Goal: Transaction & Acquisition: Download file/media

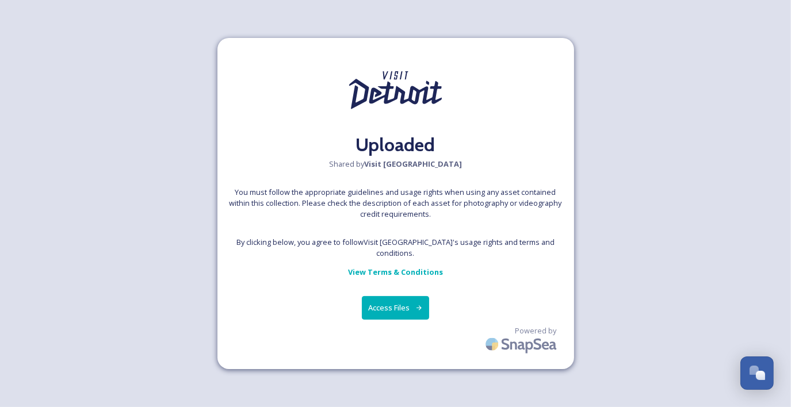
click at [397, 304] on button "Access Files" at bounding box center [395, 308] width 67 height 24
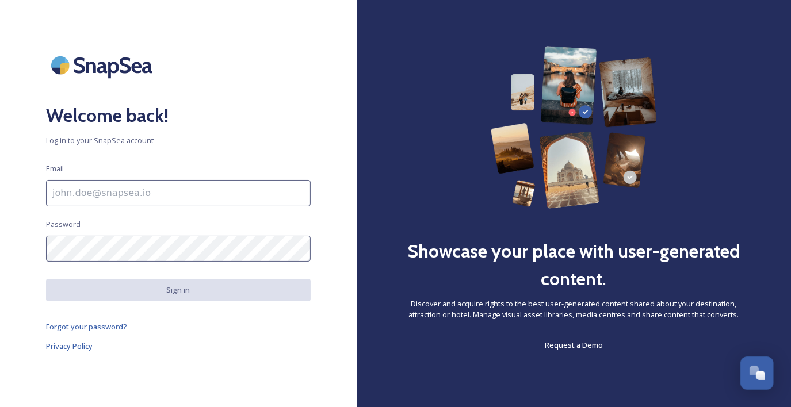
click at [141, 199] on input at bounding box center [178, 193] width 264 height 26
type input "dszatkowski@visitdetroit.com"
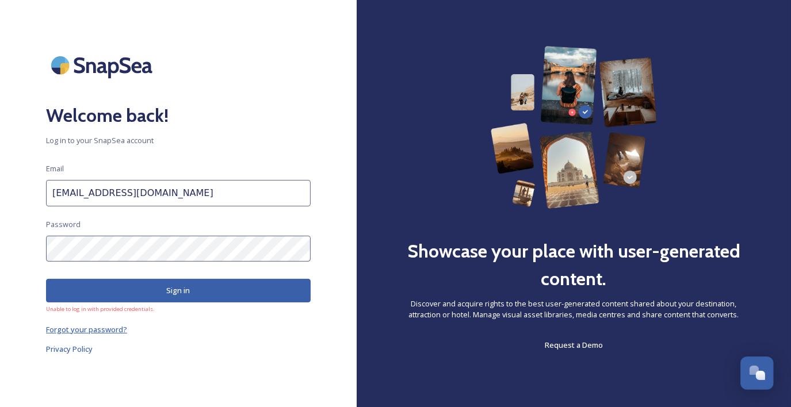
click at [68, 332] on span "Forgot your password?" at bounding box center [86, 329] width 81 height 10
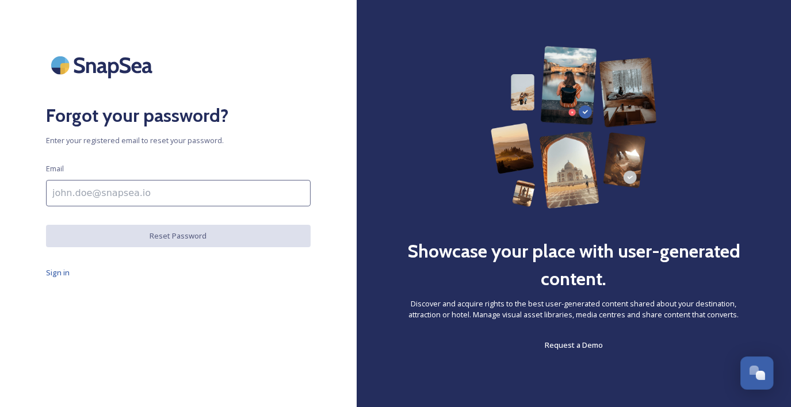
click at [106, 203] on input at bounding box center [178, 193] width 264 height 26
type input "dszatkowski@visitdetroit.com"
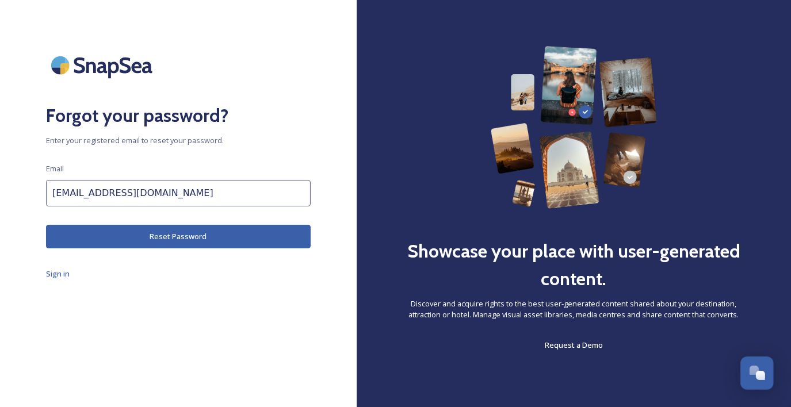
click at [202, 240] on button "Reset Password" at bounding box center [178, 237] width 264 height 24
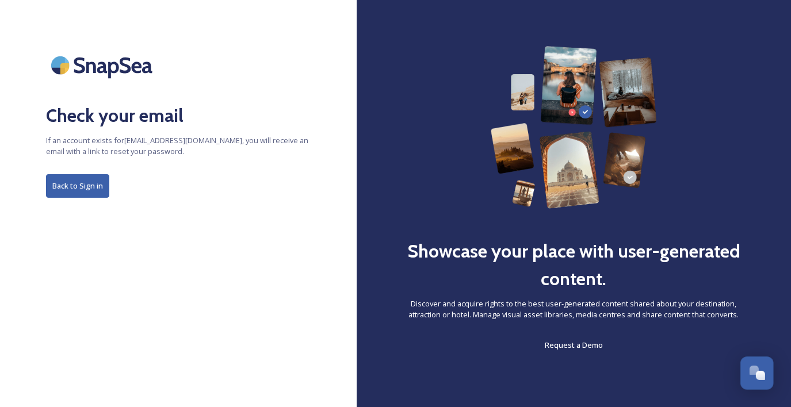
click at [72, 188] on button "Back to Sign in" at bounding box center [77, 186] width 63 height 24
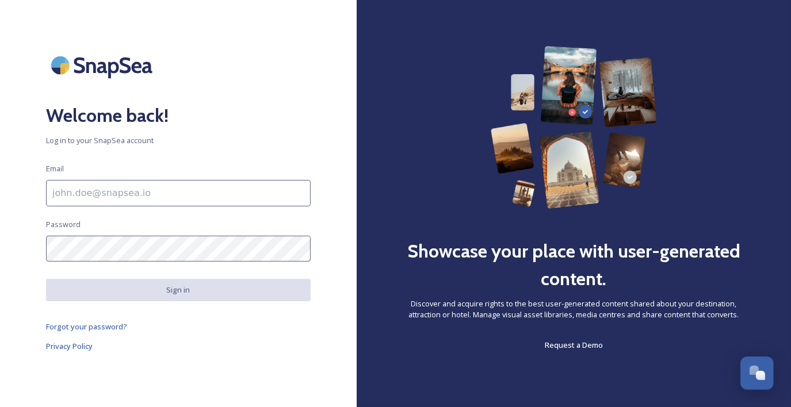
click at [153, 197] on input at bounding box center [178, 193] width 264 height 26
type input "dszatkowski@visitdetroit.com"
click at [164, 198] on input at bounding box center [178, 193] width 264 height 26
type input "dswee@visitdetroit.com"
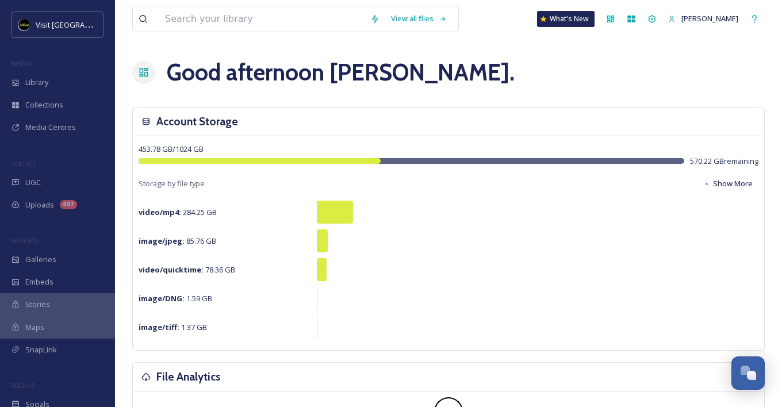
click at [158, 12] on div at bounding box center [252, 18] width 226 height 25
click at [171, 20] on input at bounding box center [261, 18] width 205 height 25
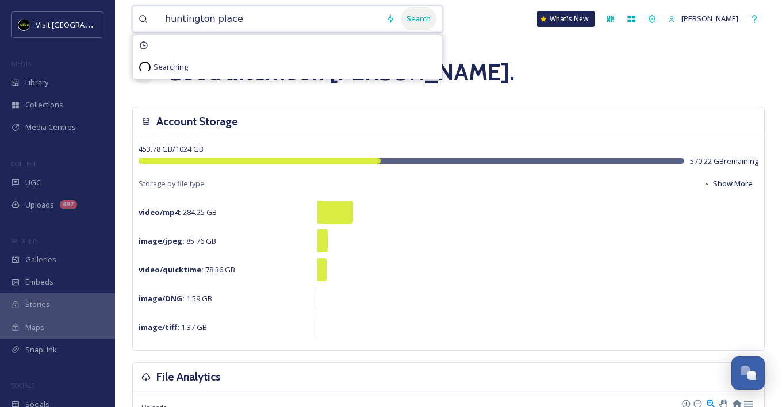
type input "huntington place"
click at [430, 15] on div "Search" at bounding box center [419, 18] width 36 height 22
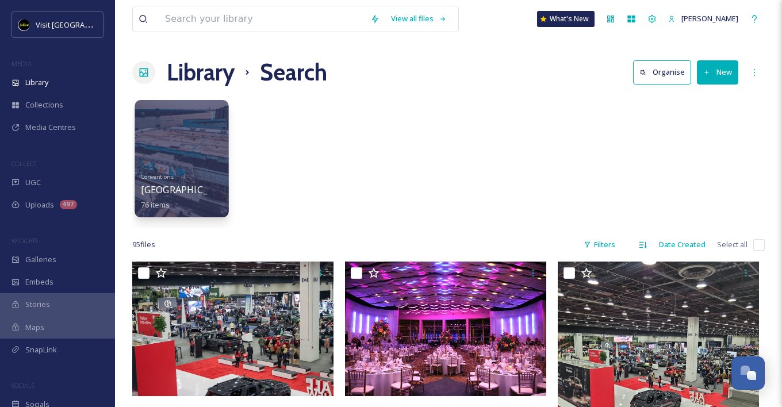
click at [197, 158] on div at bounding box center [182, 158] width 94 height 117
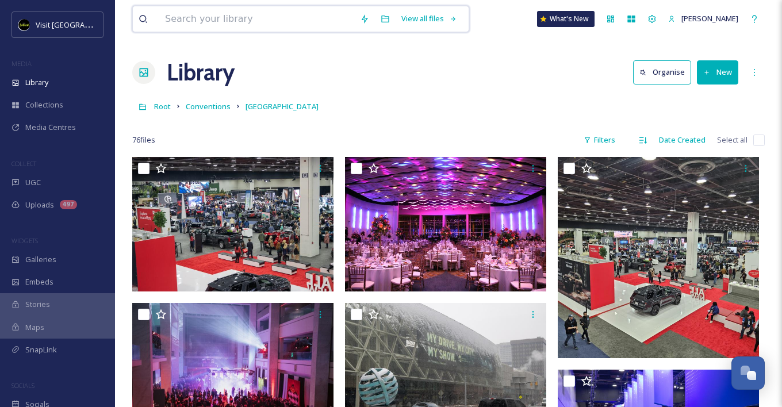
click at [173, 16] on input at bounding box center [256, 18] width 195 height 25
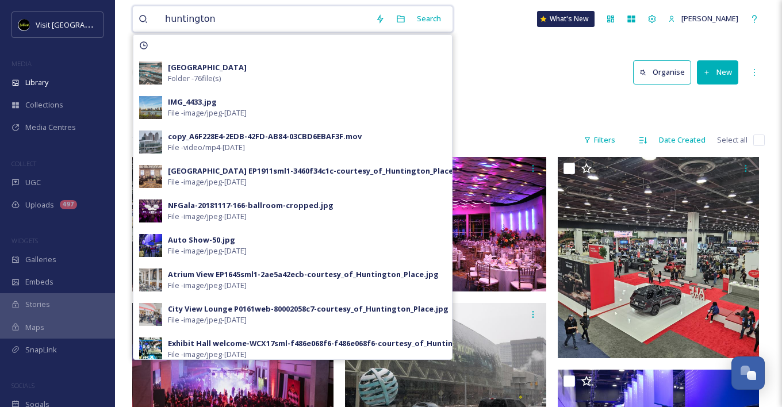
type input "huntington"
click at [446, 19] on div "huntington Search Huntington Place Folder - 76 file(s) IMG_4433.jpg File - imag…" at bounding box center [292, 19] width 321 height 26
click at [423, 13] on div "Search" at bounding box center [429, 18] width 36 height 22
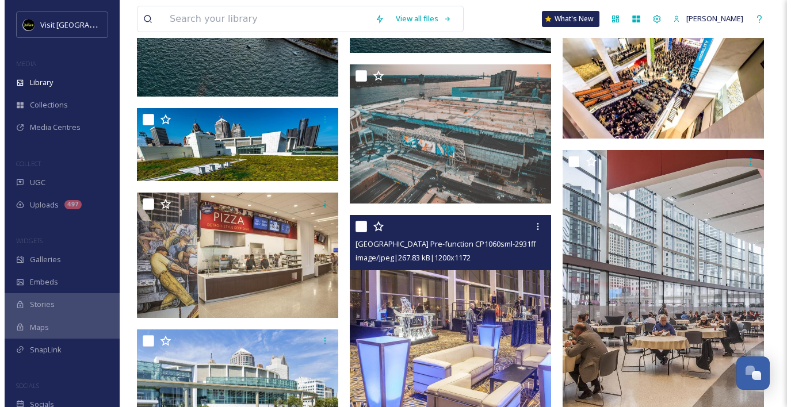
scroll to position [4082, 0]
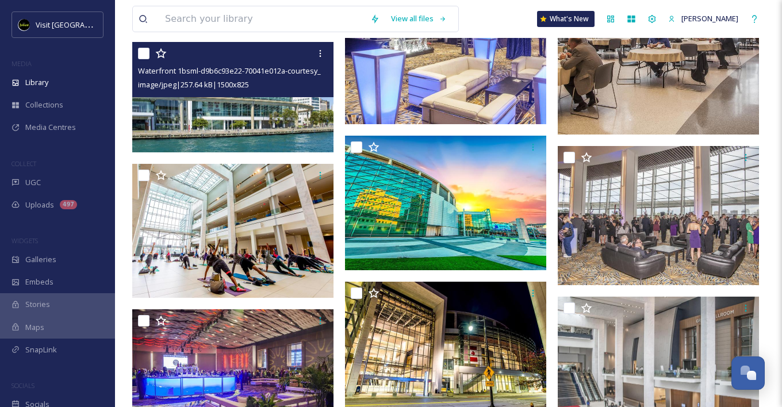
click at [212, 97] on img at bounding box center [232, 97] width 201 height 111
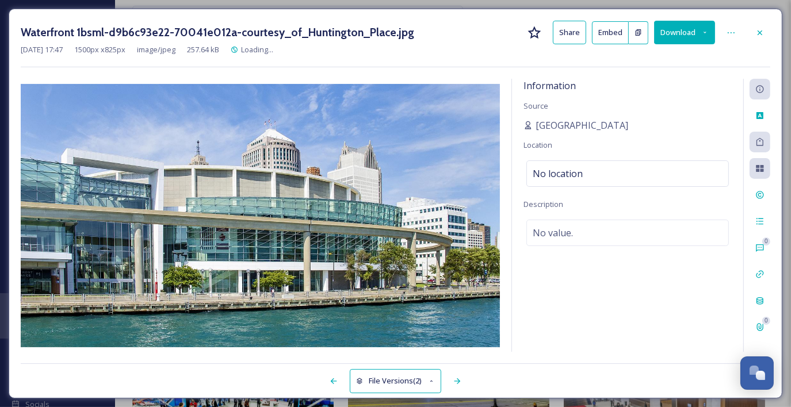
click at [704, 32] on icon at bounding box center [704, 32] width 7 height 7
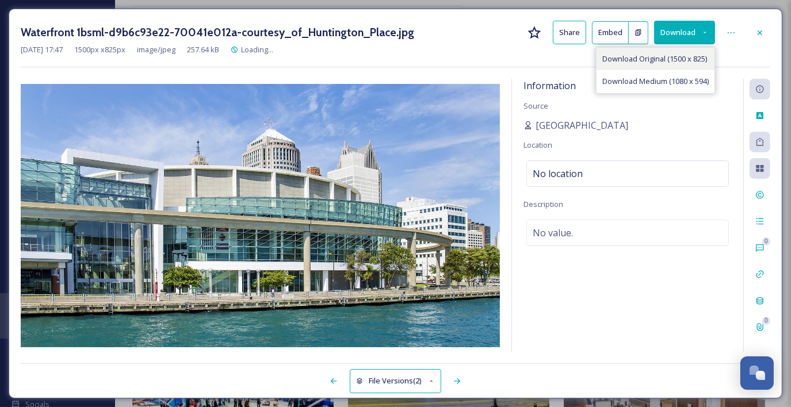
click at [635, 57] on span "Download Original (1500 x 825)" at bounding box center [654, 58] width 105 height 11
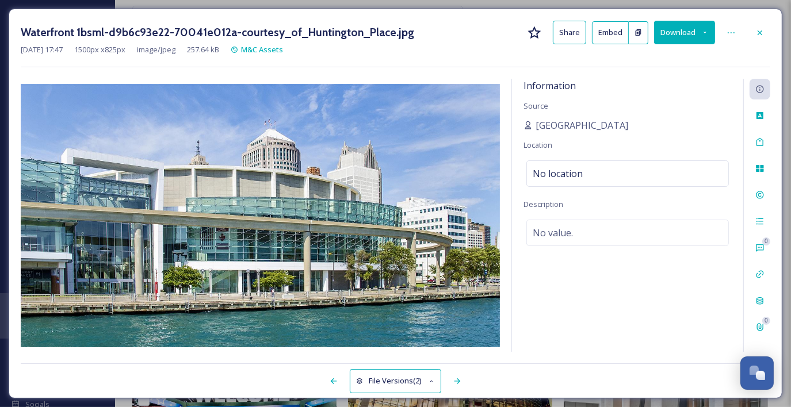
click at [214, 383] on div at bounding box center [185, 381] width 329 height 21
